Goal: Task Accomplishment & Management: Use online tool/utility

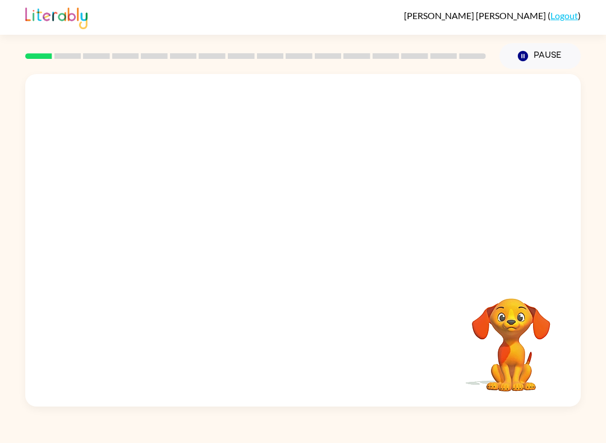
click at [564, 17] on link "Logout" at bounding box center [563, 15] width 27 height 11
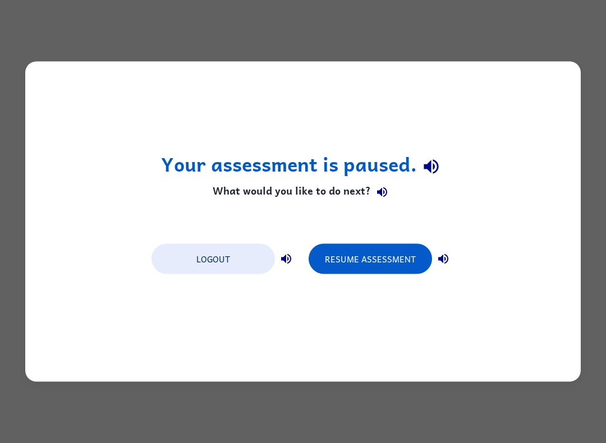
click at [232, 266] on button "Logout" at bounding box center [212, 259] width 123 height 30
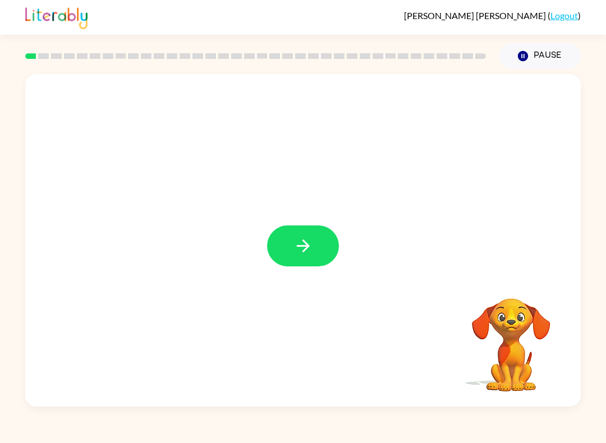
click at [317, 237] on button "button" at bounding box center [303, 245] width 72 height 41
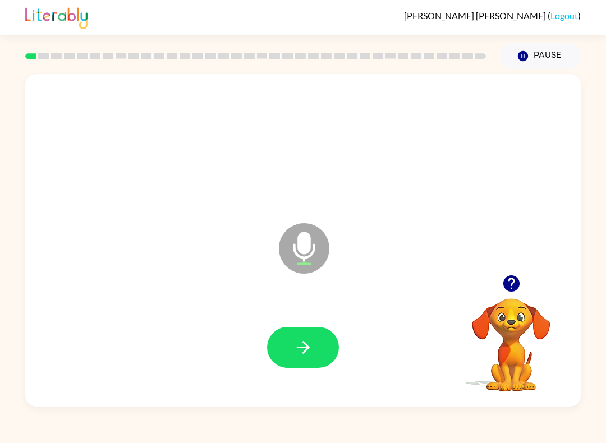
click at [320, 348] on button "button" at bounding box center [303, 347] width 72 height 41
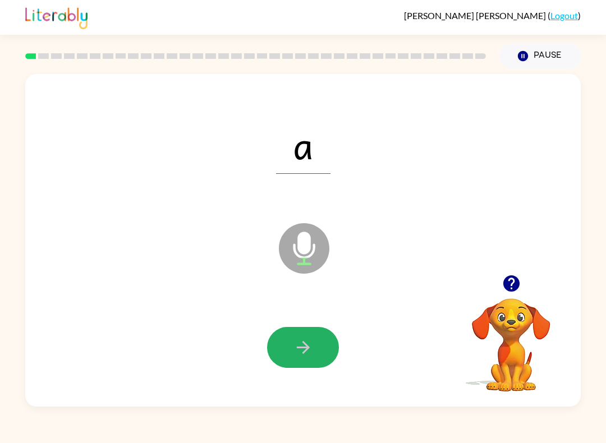
click at [316, 348] on button "button" at bounding box center [303, 347] width 72 height 41
click at [316, 331] on button "button" at bounding box center [303, 347] width 72 height 41
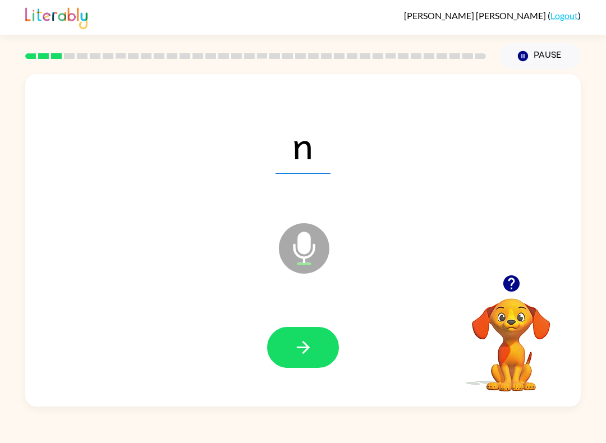
click at [303, 362] on button "button" at bounding box center [303, 347] width 72 height 41
click at [304, 346] on icon "button" at bounding box center [303, 348] width 20 height 20
click at [324, 334] on button "button" at bounding box center [303, 347] width 72 height 41
click at [300, 353] on icon "button" at bounding box center [303, 348] width 20 height 20
click at [306, 341] on icon "button" at bounding box center [303, 348] width 20 height 20
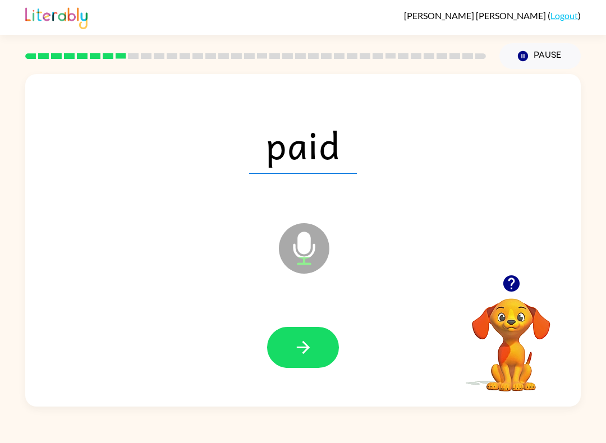
click at [307, 347] on icon "button" at bounding box center [302, 347] width 13 height 13
click at [320, 343] on button "button" at bounding box center [303, 347] width 72 height 41
click at [296, 347] on icon "button" at bounding box center [303, 348] width 20 height 20
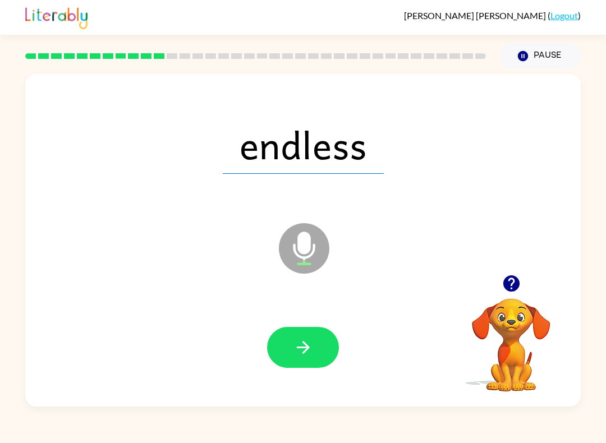
click at [297, 344] on icon "button" at bounding box center [303, 348] width 20 height 20
click at [304, 336] on button "button" at bounding box center [303, 347] width 72 height 41
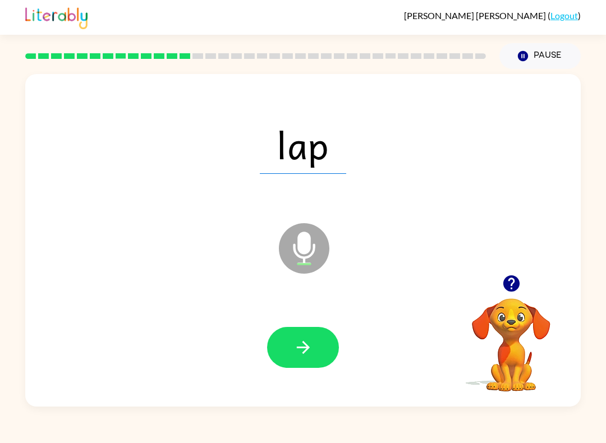
click at [303, 356] on icon "button" at bounding box center [303, 348] width 20 height 20
click at [296, 359] on button "button" at bounding box center [303, 347] width 72 height 41
click at [286, 345] on button "button" at bounding box center [303, 347] width 72 height 41
click at [311, 341] on icon "button" at bounding box center [303, 348] width 20 height 20
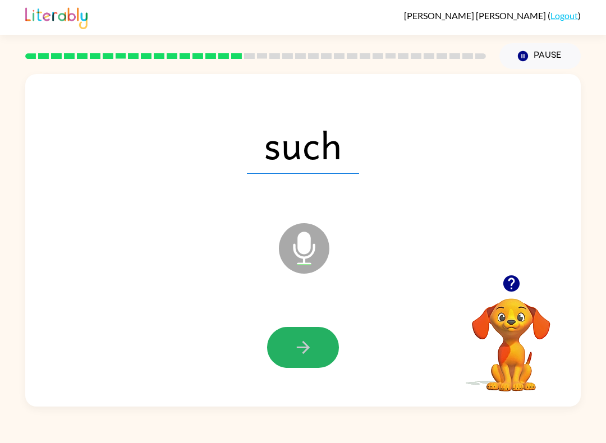
click at [318, 347] on button "button" at bounding box center [303, 347] width 72 height 41
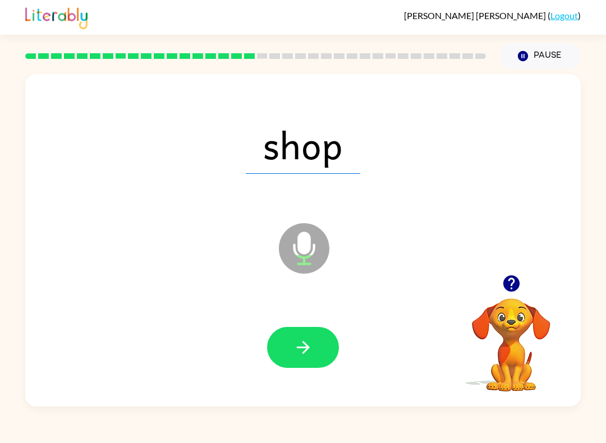
click at [308, 356] on icon "button" at bounding box center [303, 348] width 20 height 20
click at [319, 350] on button "button" at bounding box center [303, 347] width 72 height 41
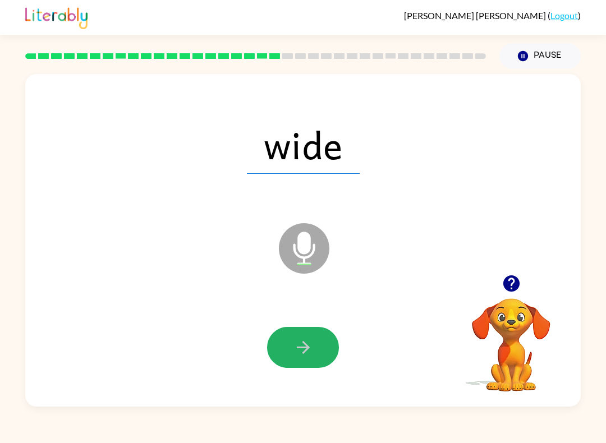
click at [306, 353] on icon "button" at bounding box center [303, 348] width 20 height 20
click at [307, 338] on icon "button" at bounding box center [303, 348] width 20 height 20
click at [320, 347] on button "button" at bounding box center [303, 347] width 72 height 41
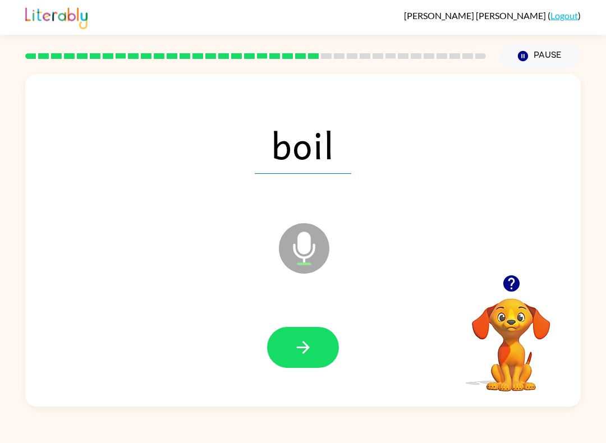
click at [315, 356] on button "button" at bounding box center [303, 347] width 72 height 41
click at [311, 341] on icon "button" at bounding box center [303, 348] width 20 height 20
click at [315, 343] on button "button" at bounding box center [303, 347] width 72 height 41
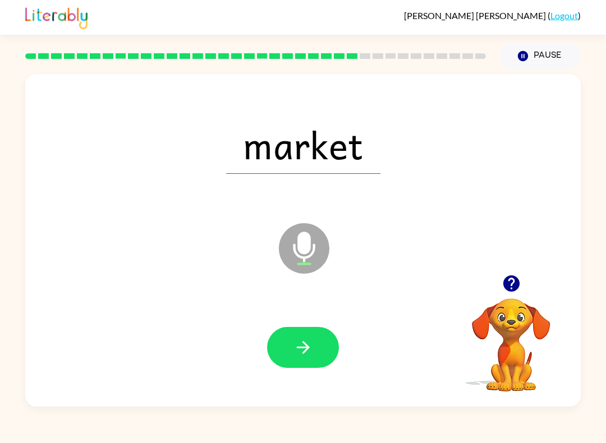
click at [310, 354] on icon "button" at bounding box center [303, 348] width 20 height 20
click at [307, 340] on icon "button" at bounding box center [303, 348] width 20 height 20
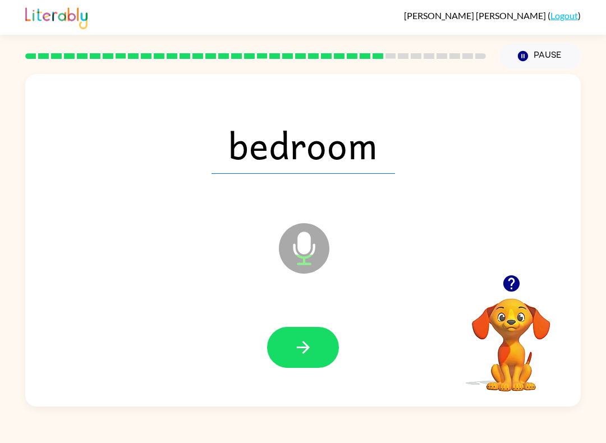
click at [307, 348] on icon "button" at bounding box center [302, 347] width 13 height 13
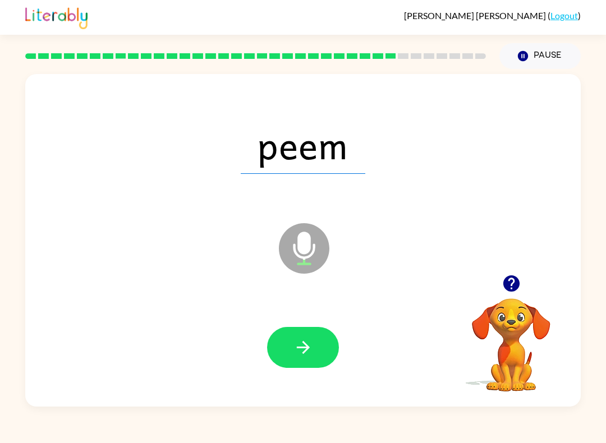
click at [310, 342] on icon "button" at bounding box center [303, 348] width 20 height 20
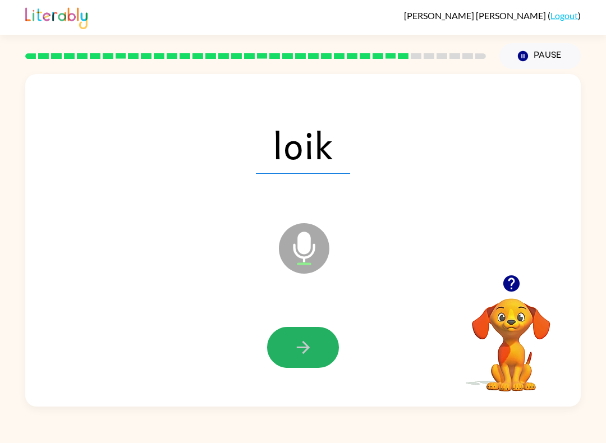
click at [316, 332] on button "button" at bounding box center [303, 347] width 72 height 41
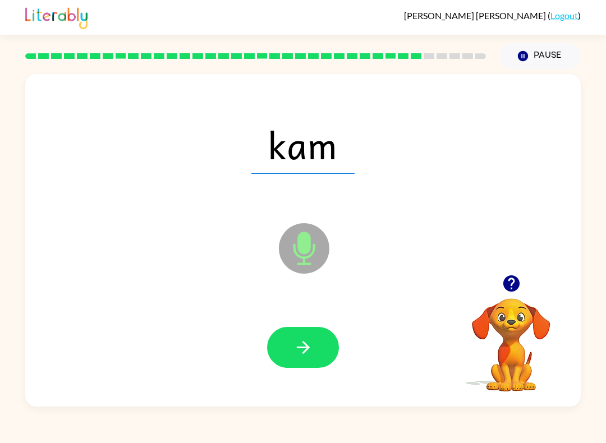
click at [310, 351] on icon "button" at bounding box center [303, 348] width 20 height 20
click at [315, 348] on button "button" at bounding box center [303, 347] width 72 height 41
click at [304, 341] on icon "button" at bounding box center [303, 348] width 20 height 20
click at [317, 341] on button "button" at bounding box center [303, 347] width 72 height 41
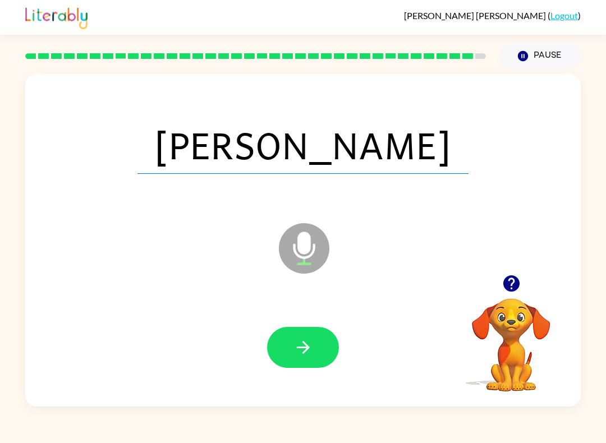
click at [322, 325] on div at bounding box center [302, 347] width 533 height 96
click at [316, 345] on button "button" at bounding box center [303, 347] width 72 height 41
